Goal: Navigation & Orientation: Find specific page/section

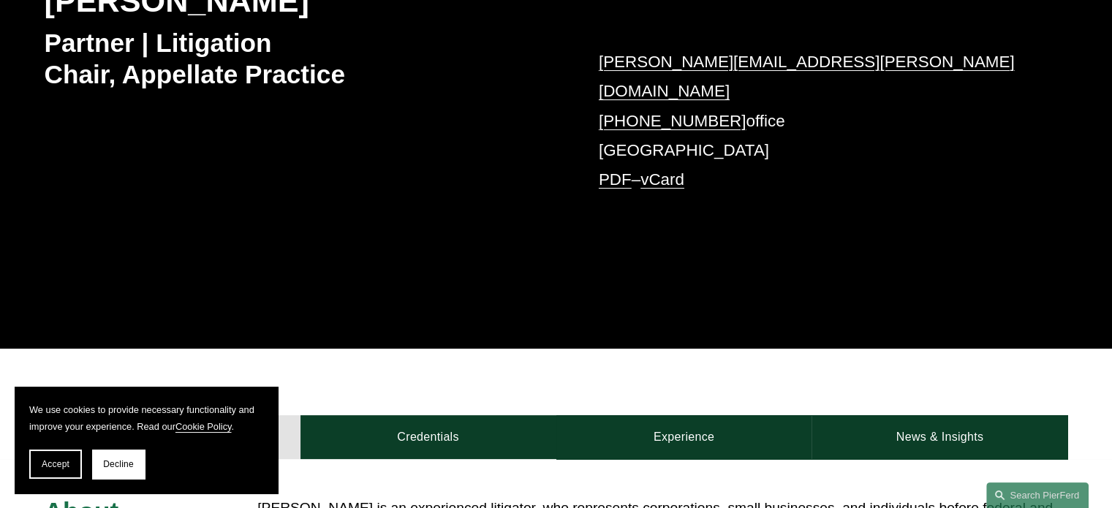
scroll to position [275, 0]
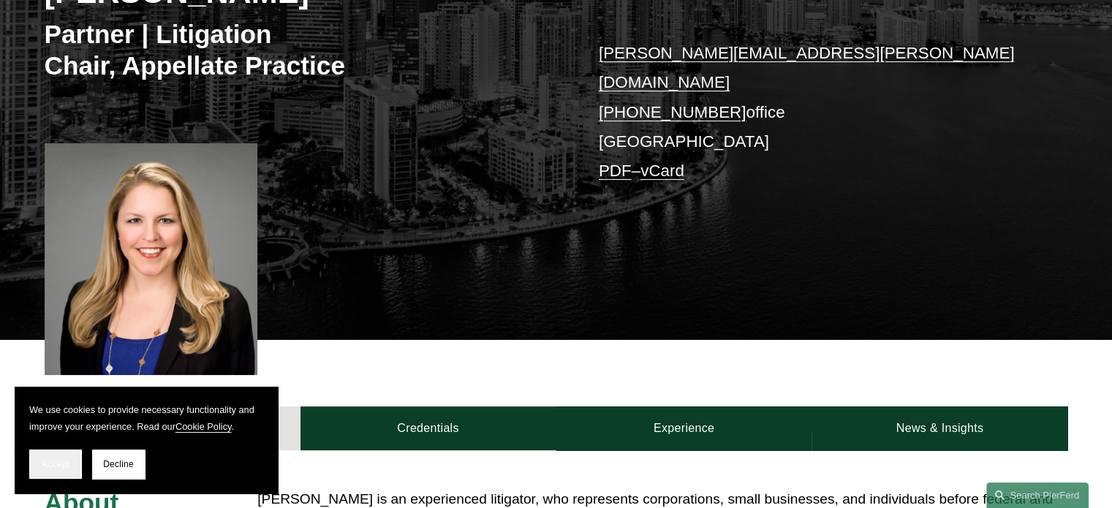
click at [61, 455] on button "Accept" at bounding box center [55, 463] width 53 height 29
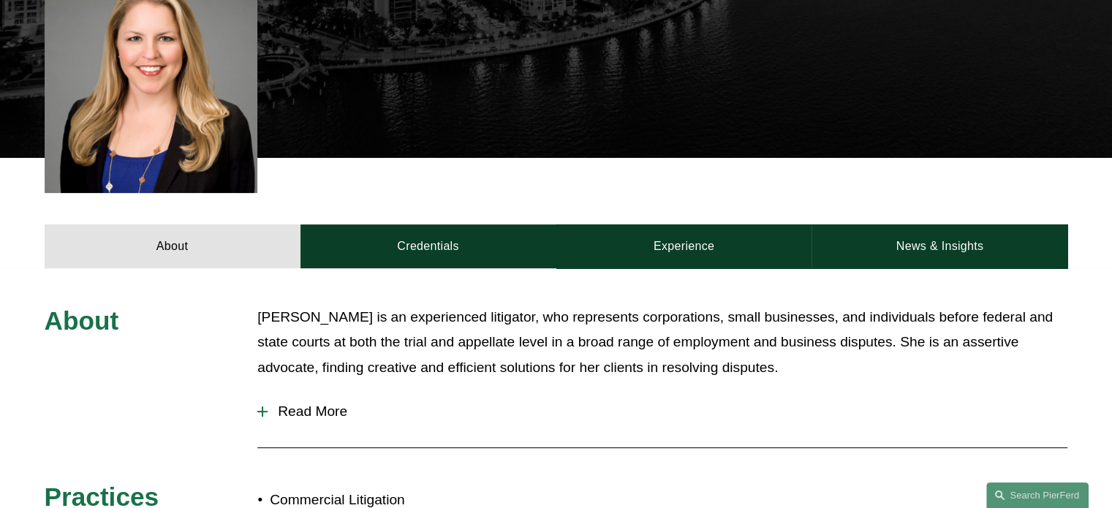
click at [617, 440] on div at bounding box center [662, 447] width 810 height 15
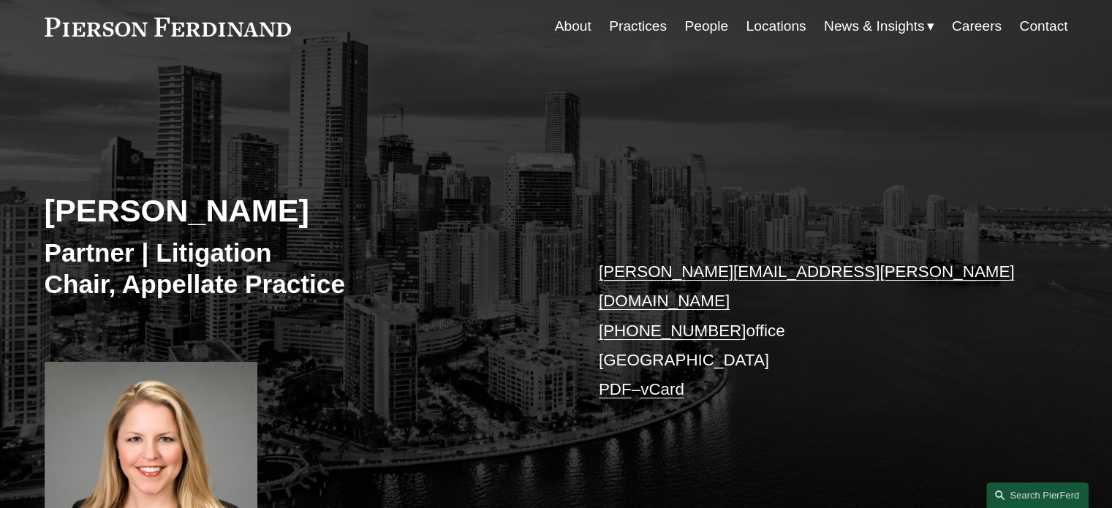
scroll to position [57, 0]
click at [617, 26] on link "People" at bounding box center [706, 26] width 44 height 28
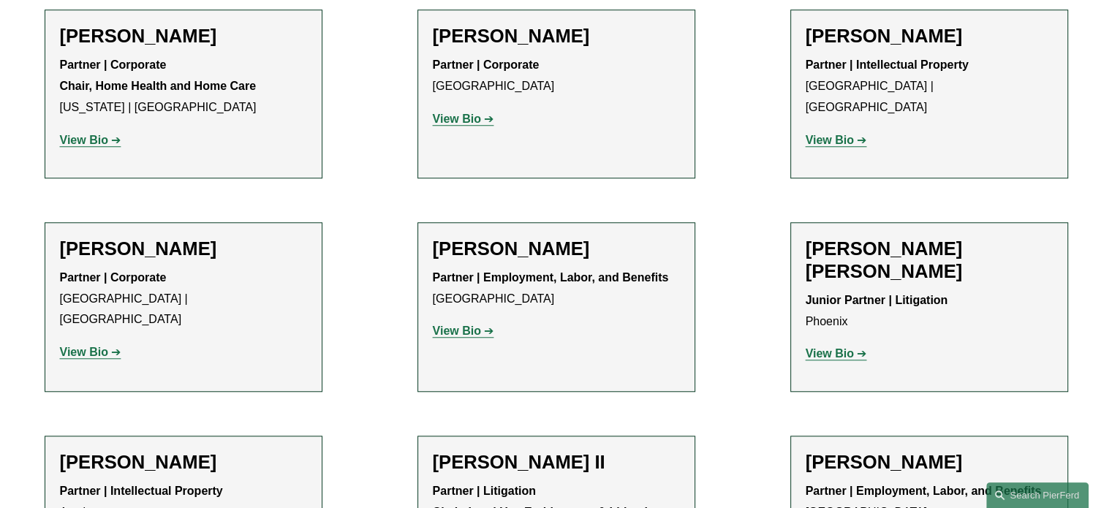
scroll to position [1221, 0]
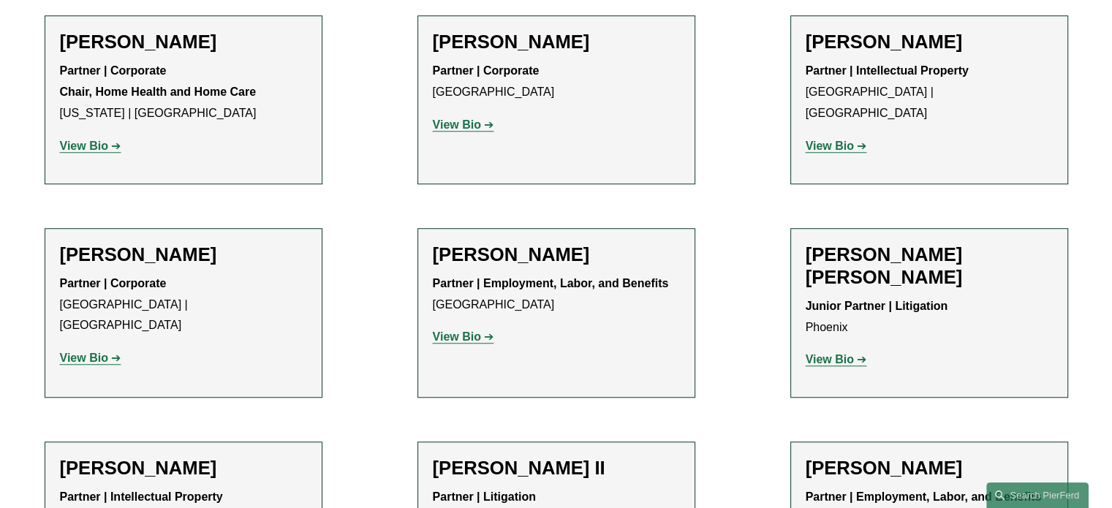
click at [468, 131] on strong "View Bio" at bounding box center [457, 124] width 48 height 12
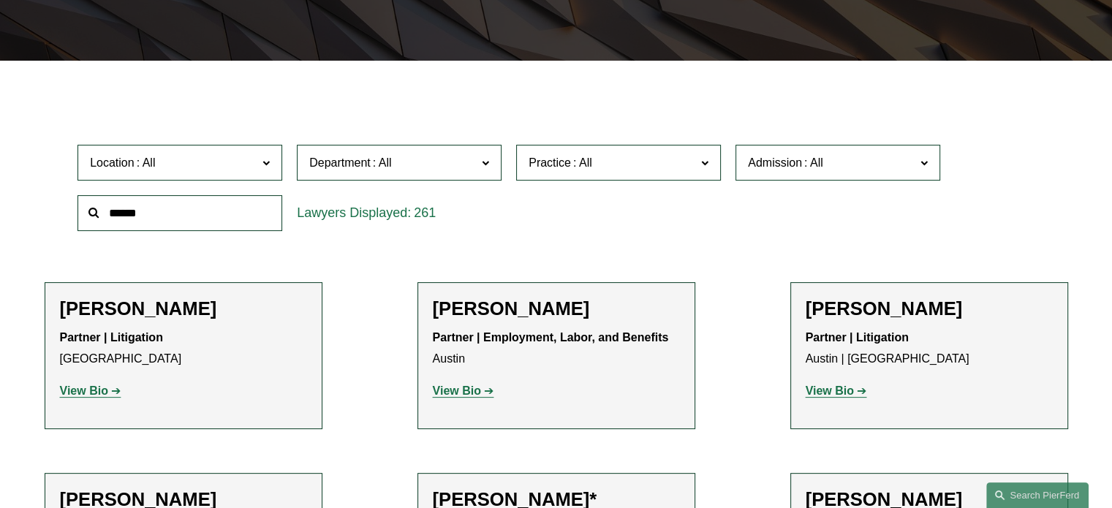
scroll to position [0, 0]
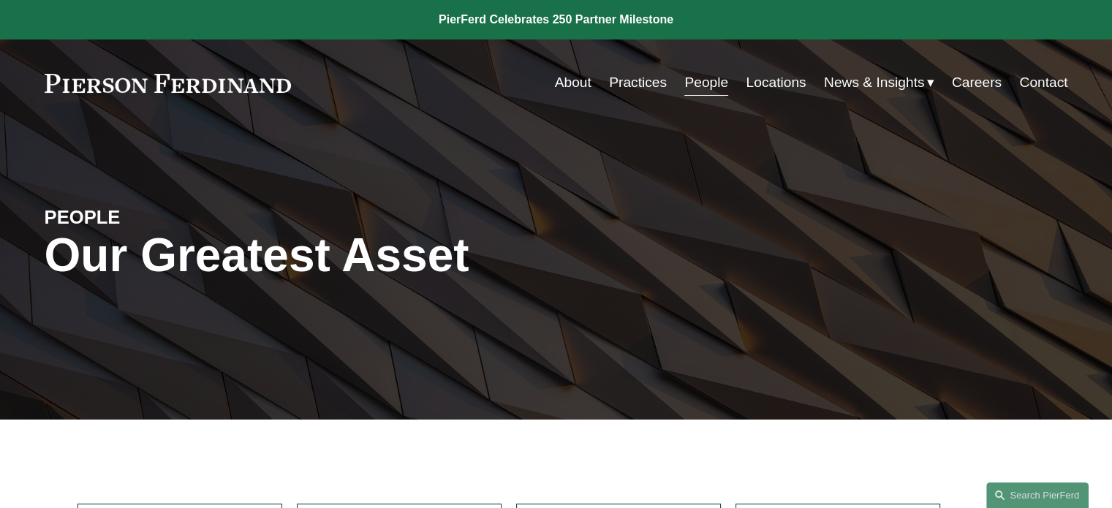
click at [652, 80] on link "Practices" at bounding box center [638, 83] width 58 height 28
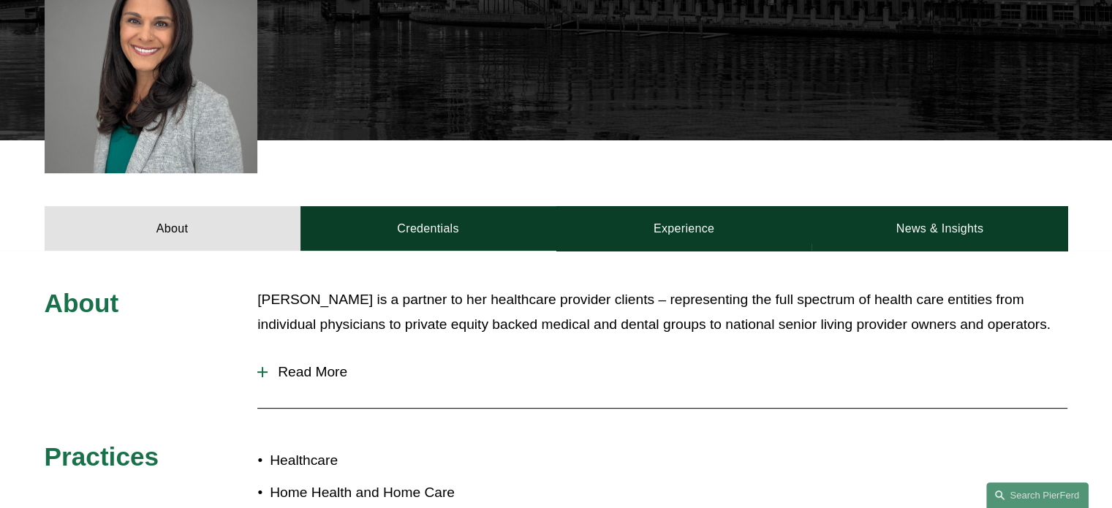
scroll to position [436, 0]
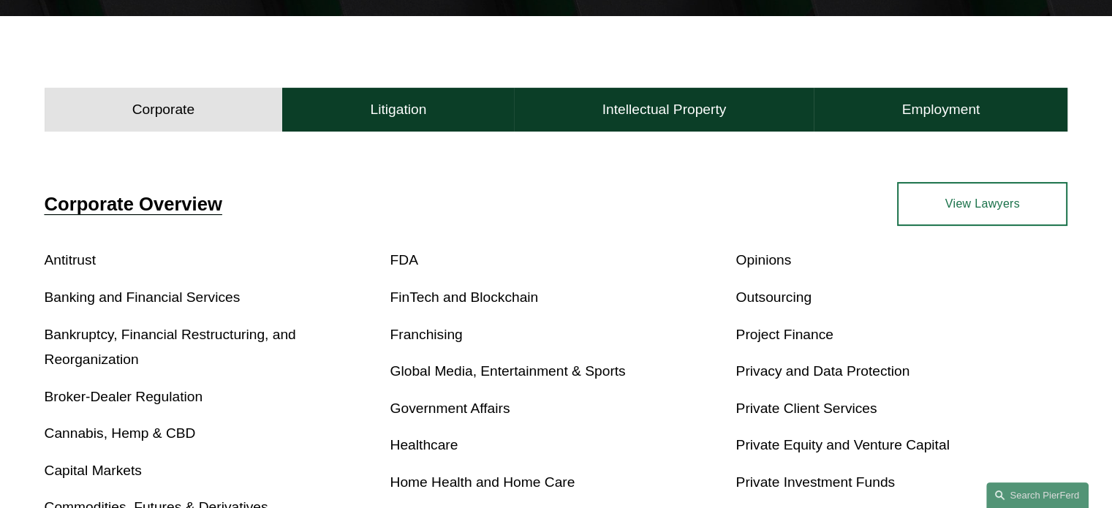
click at [949, 410] on p "Private Client Services" at bounding box center [901, 409] width 332 height 26
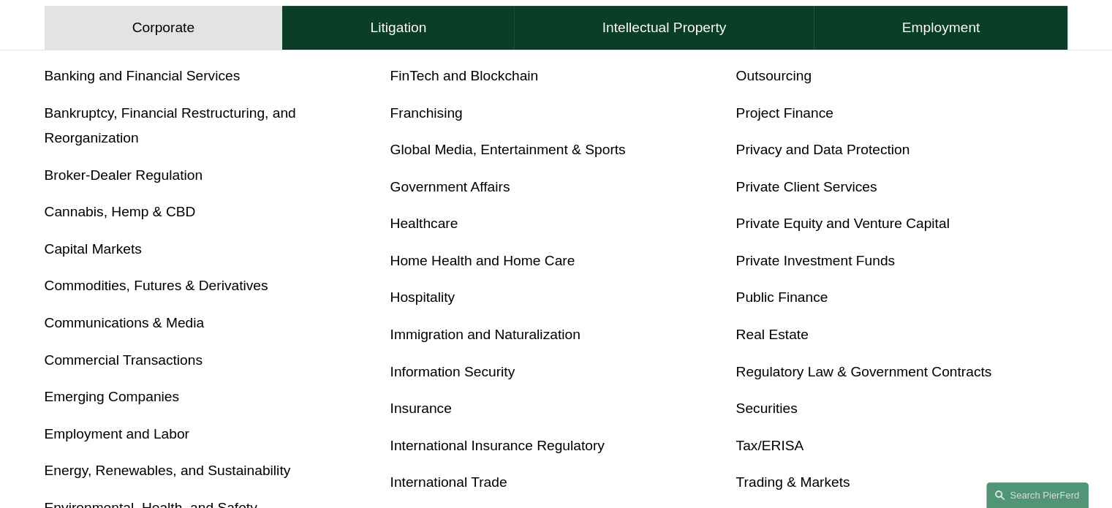
scroll to position [602, 0]
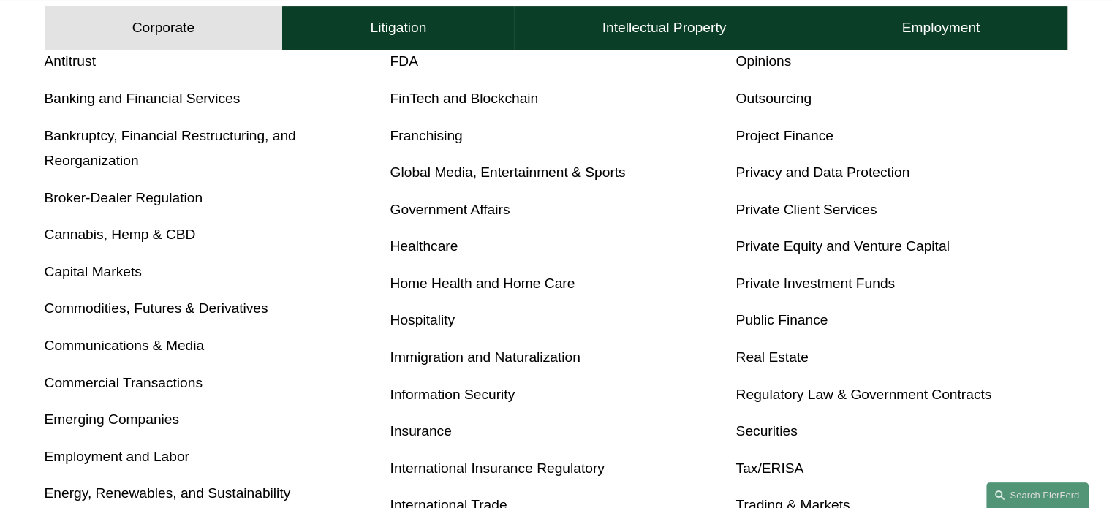
click at [883, 402] on link "Regulatory Law & Government Contracts" at bounding box center [863, 394] width 256 height 15
click at [792, 357] on link "Real Estate" at bounding box center [771, 356] width 72 height 15
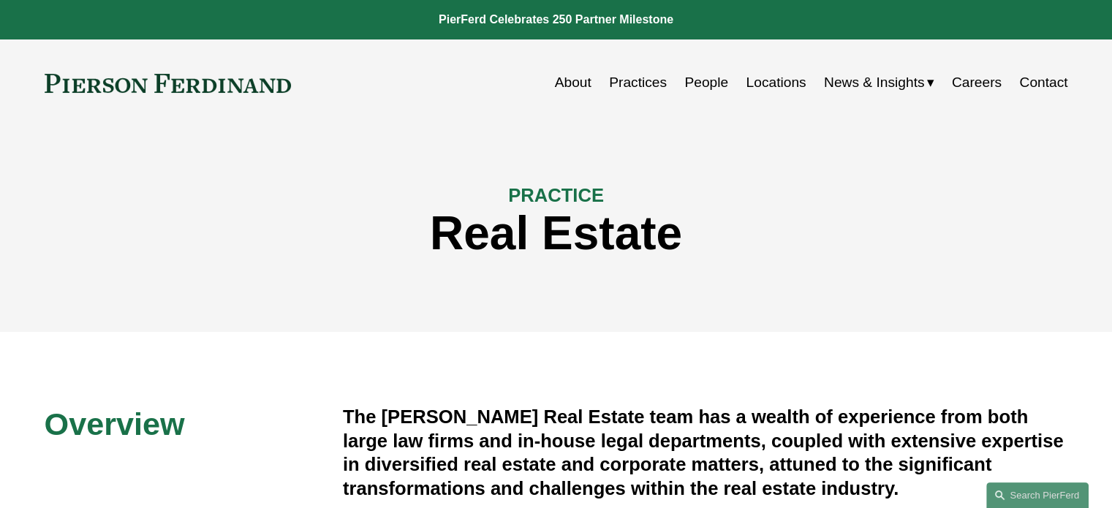
click at [772, 81] on link "Locations" at bounding box center [775, 83] width 60 height 28
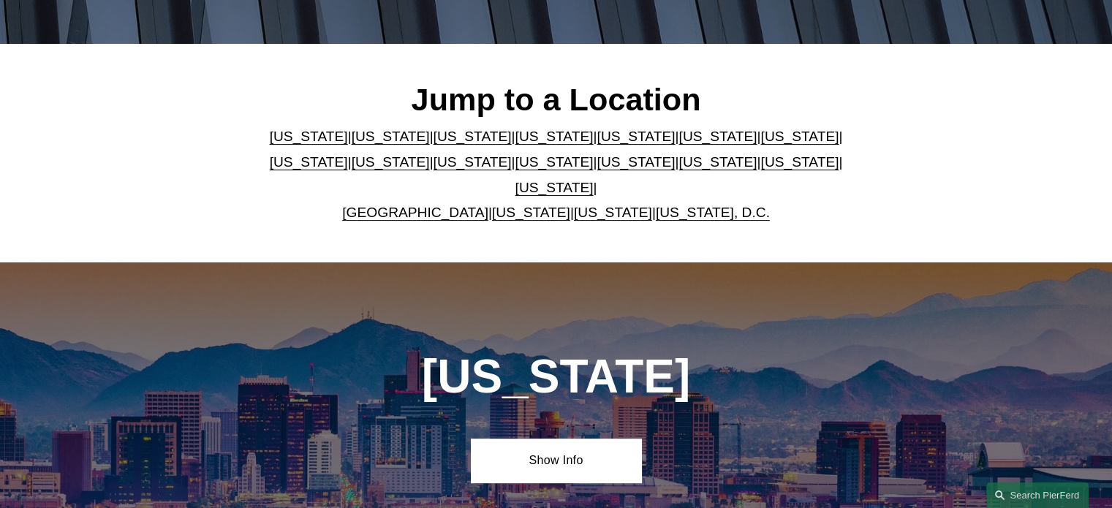
scroll to position [383, 0]
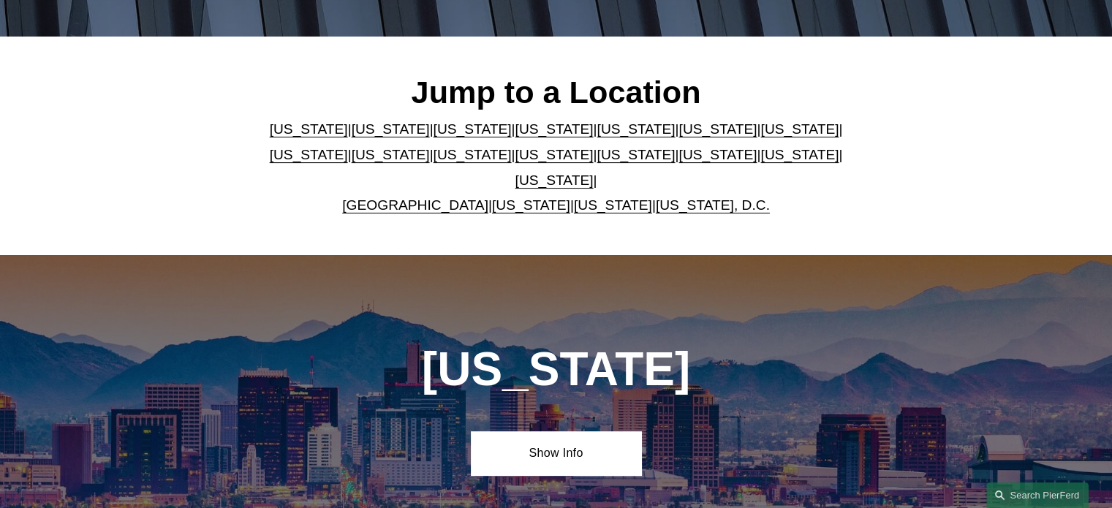
click at [596, 137] on link "Florida" at bounding box center [635, 128] width 78 height 15
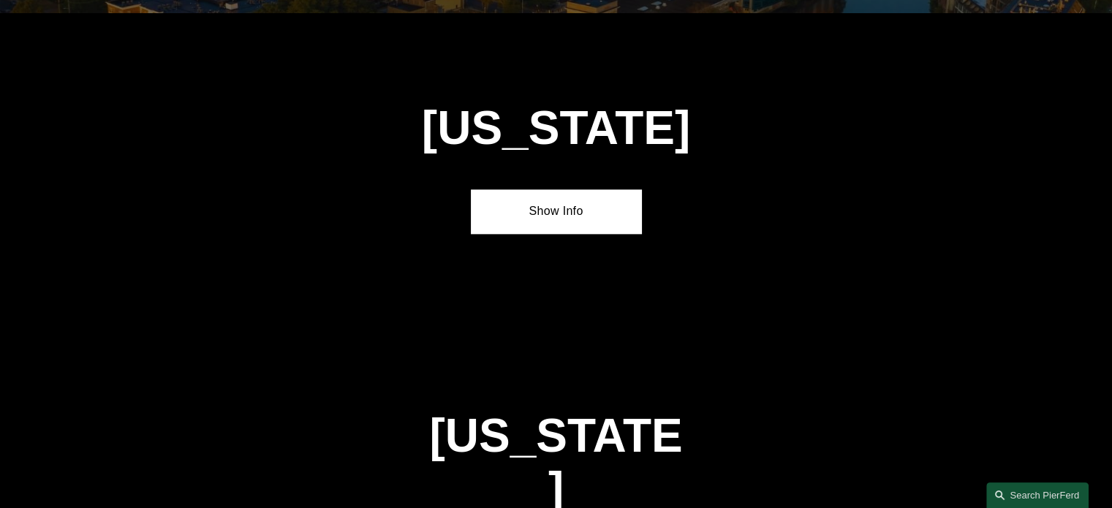
scroll to position [1858, 0]
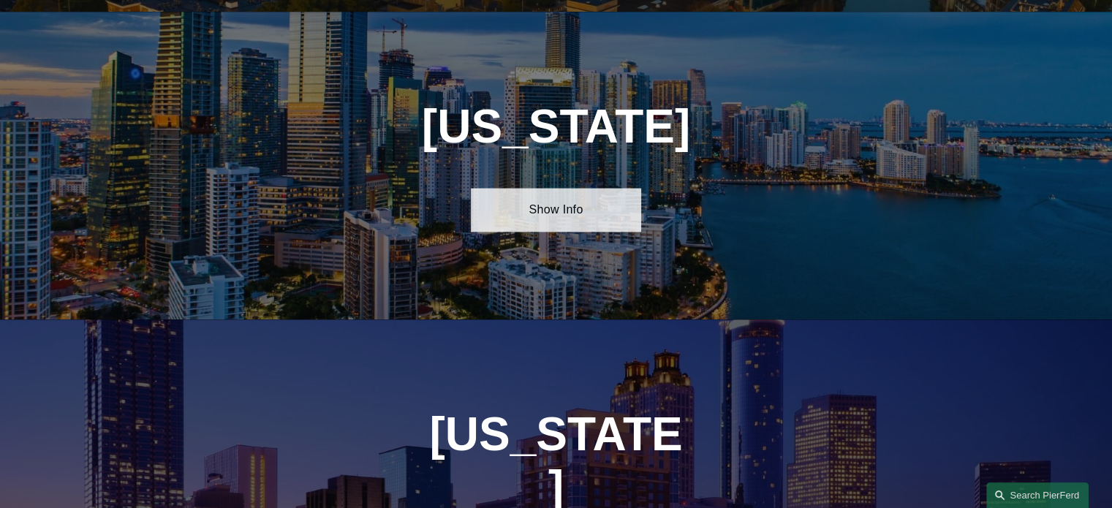
click at [562, 191] on link "Show Info" at bounding box center [556, 210] width 170 height 44
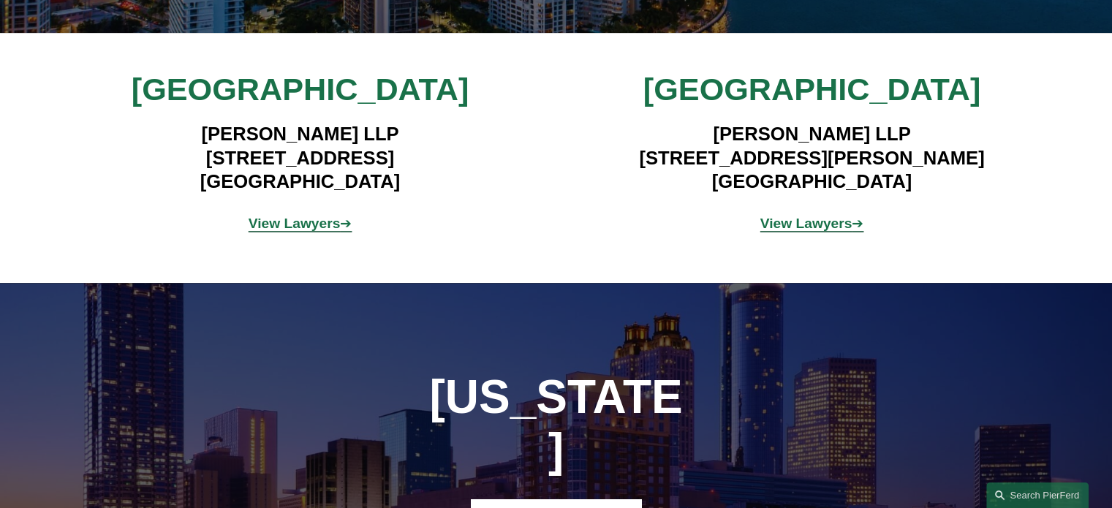
scroll to position [2142, 0]
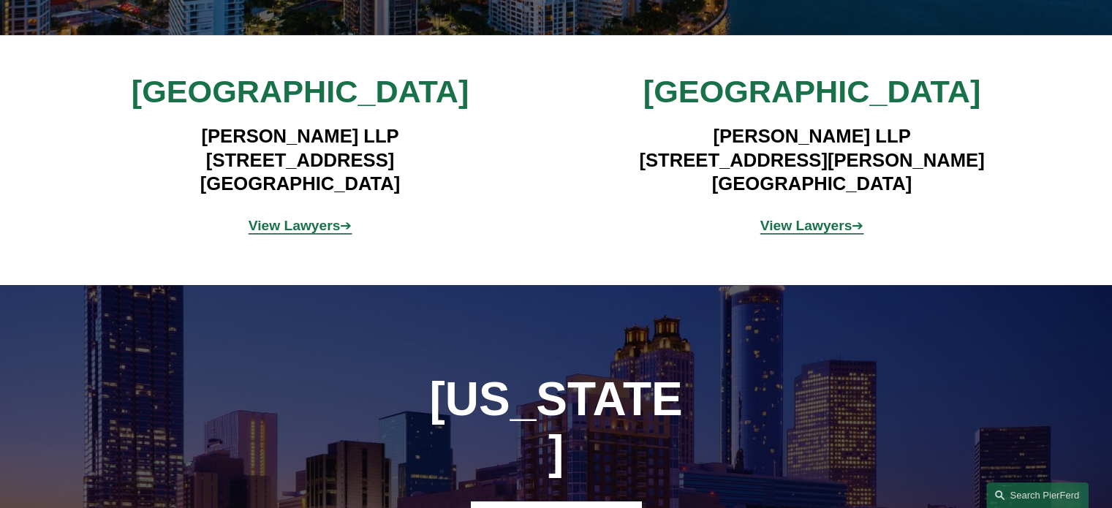
click at [278, 225] on p "View Lawyers ➔" at bounding box center [299, 226] width 341 height 26
click at [292, 218] on strong "View Lawyers" at bounding box center [294, 225] width 92 height 15
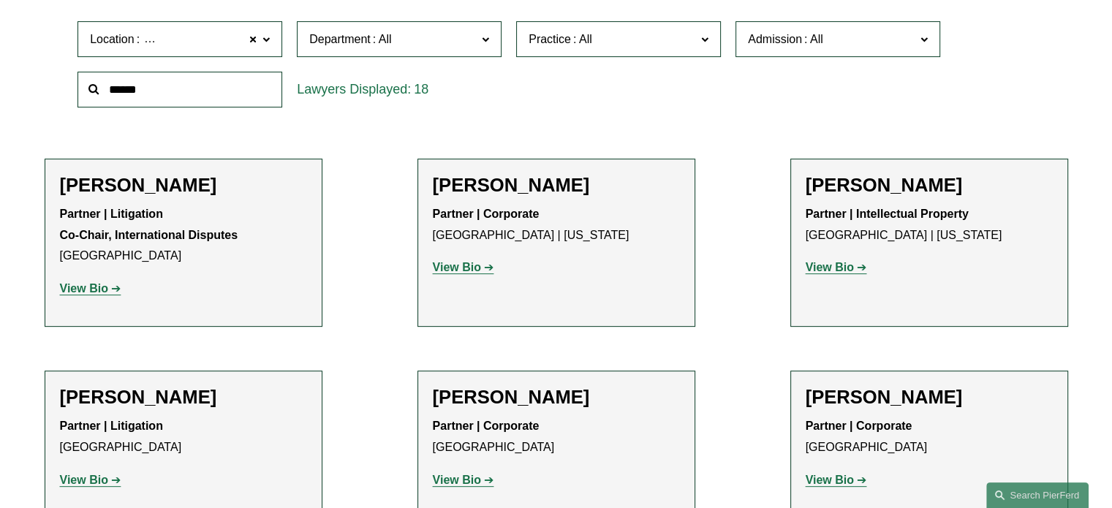
click at [960, 427] on p "Partner | Corporate Miami" at bounding box center [928, 437] width 247 height 42
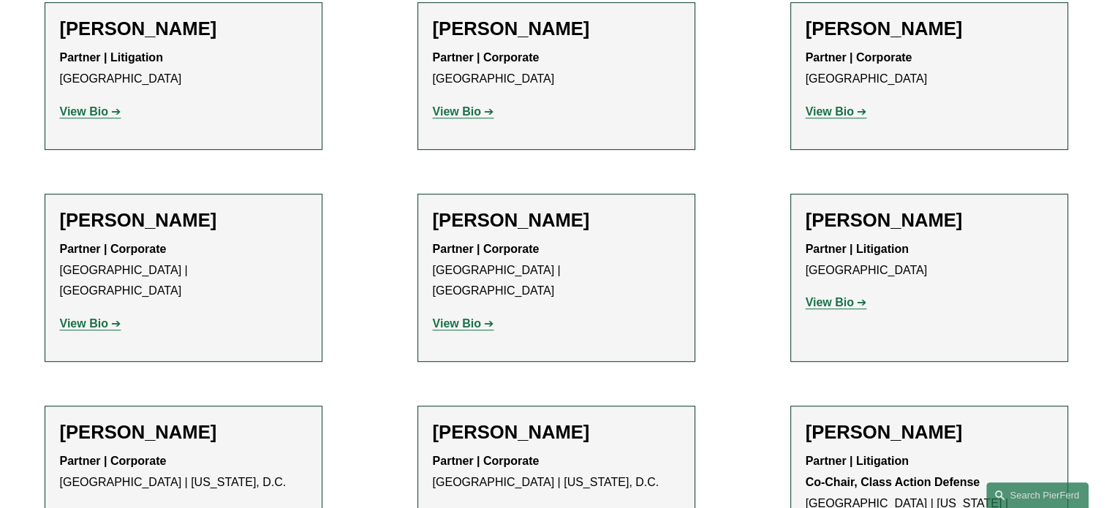
scroll to position [851, 0]
click at [460, 110] on strong "View Bio" at bounding box center [457, 111] width 48 height 12
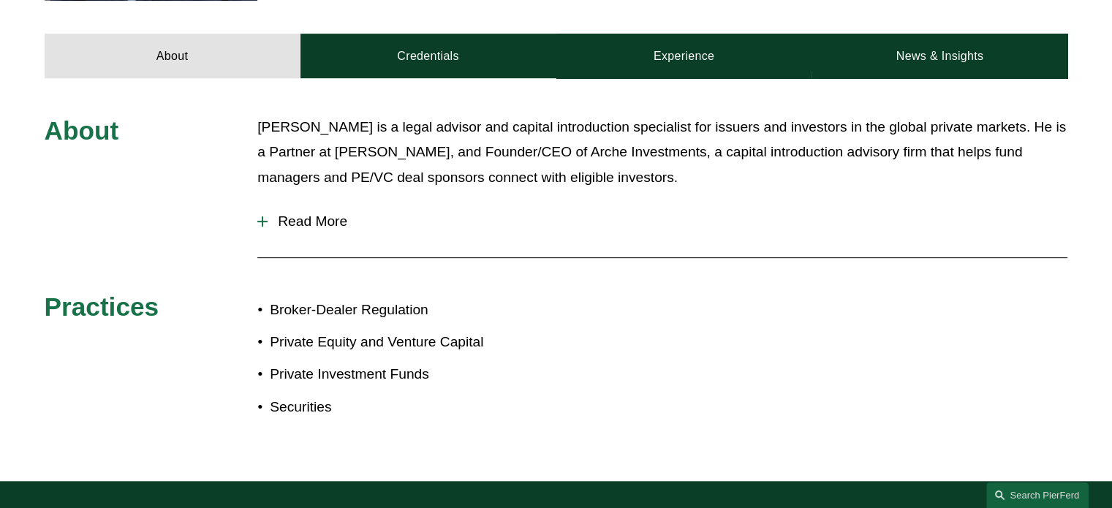
scroll to position [610, 0]
